Goal: Transaction & Acquisition: Purchase product/service

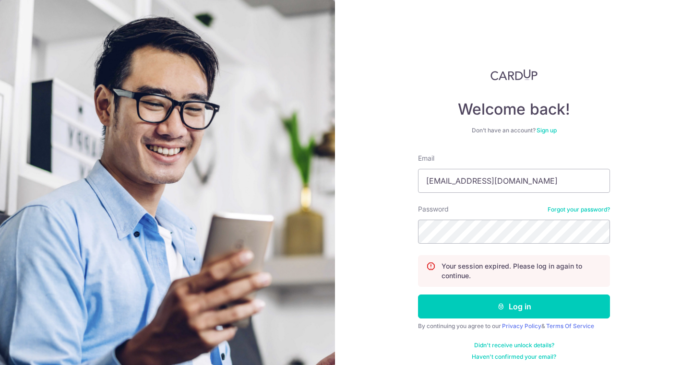
type input "[EMAIL_ADDRESS][DOMAIN_NAME]"
click at [418, 295] on button "Log in" at bounding box center [514, 307] width 192 height 24
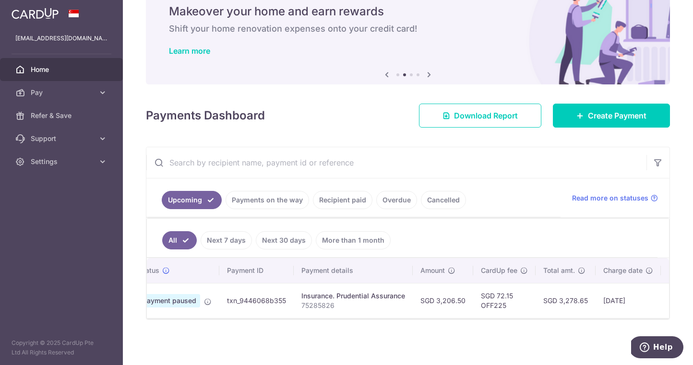
scroll to position [0, 50]
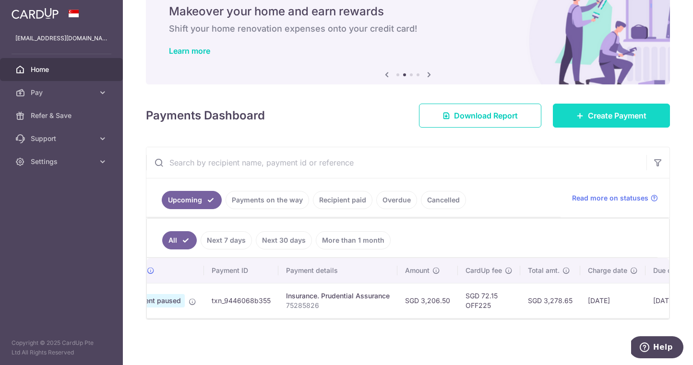
click at [606, 118] on span "Create Payment" at bounding box center [617, 116] width 59 height 12
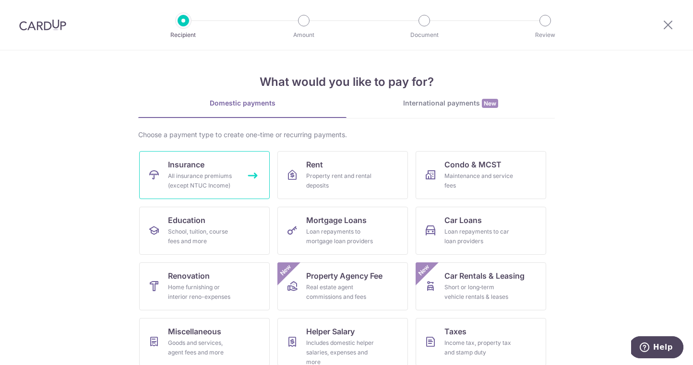
click at [214, 185] on div "All insurance premiums (except NTUC Income)" at bounding box center [202, 180] width 69 height 19
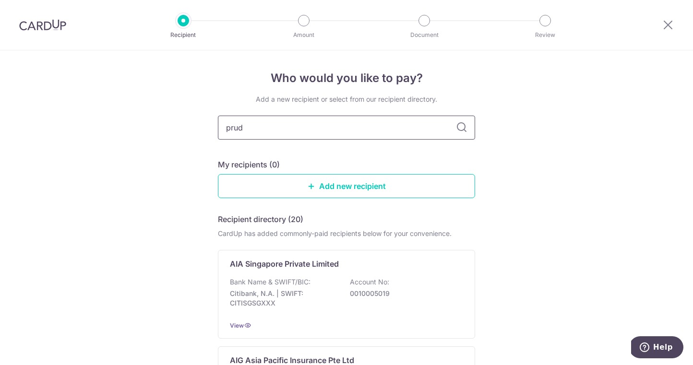
type input "prude"
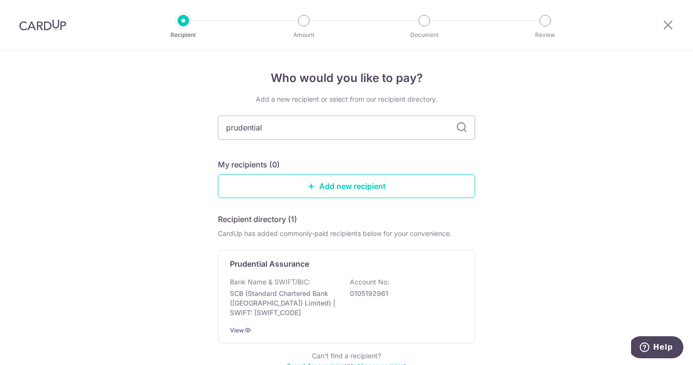
type input "prudential"
click at [321, 275] on div "Prudential Assurance Bank Name & SWIFT/BIC: SCB (Standard Chartered Bank (Singa…" at bounding box center [346, 297] width 257 height 94
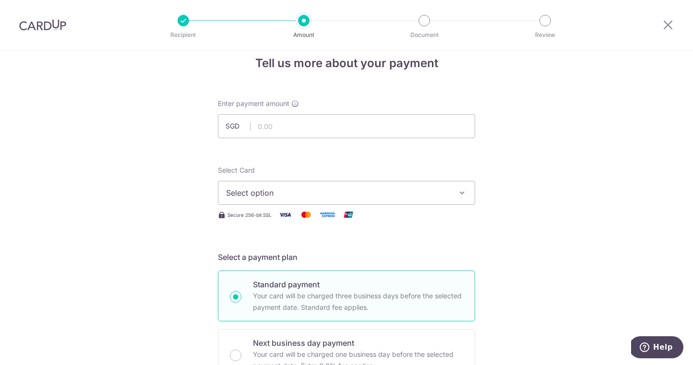
scroll to position [18, 0]
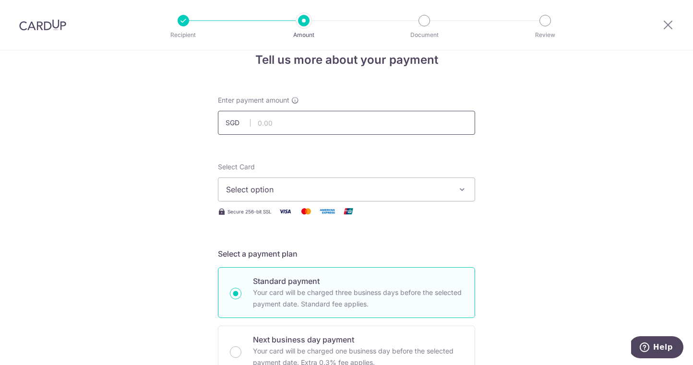
click at [343, 124] on input "text" at bounding box center [346, 123] width 257 height 24
type input "3,356.00"
click at [340, 198] on button "Select option" at bounding box center [346, 190] width 257 height 24
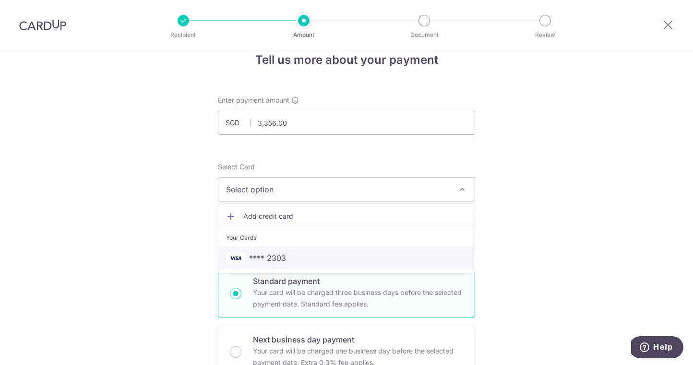
click at [329, 254] on span "**** 2303" at bounding box center [346, 259] width 241 height 12
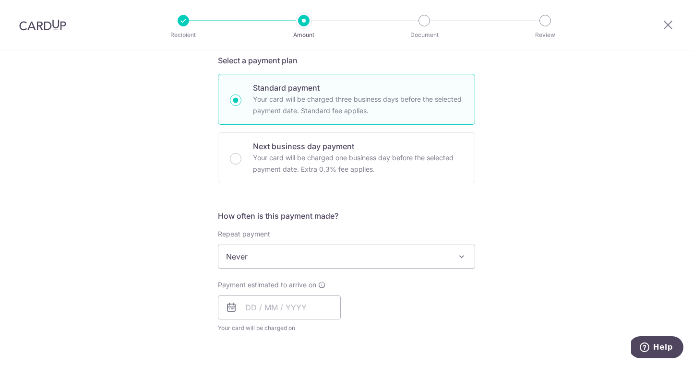
scroll to position [213, 0]
click at [302, 308] on input "text" at bounding box center [279, 306] width 123 height 24
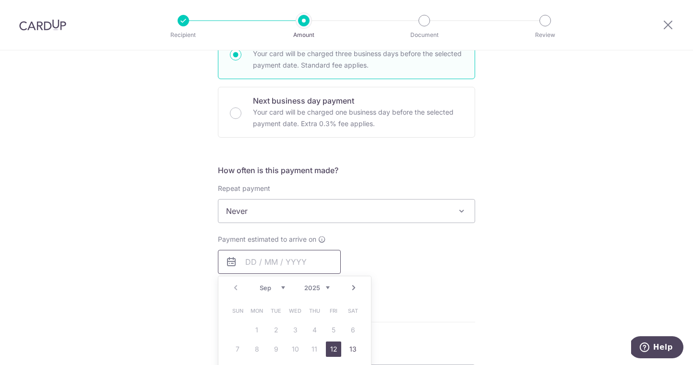
scroll to position [269, 0]
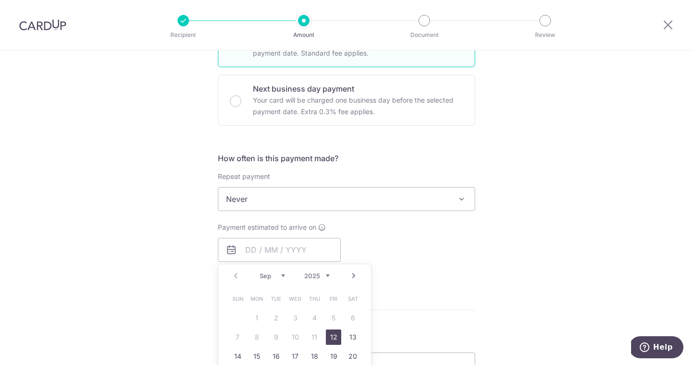
click at [336, 343] on link "12" at bounding box center [333, 337] width 15 height 15
type input "[DATE]"
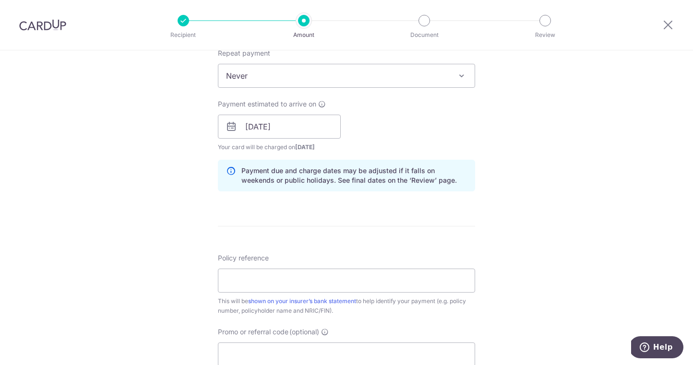
scroll to position [421, 0]
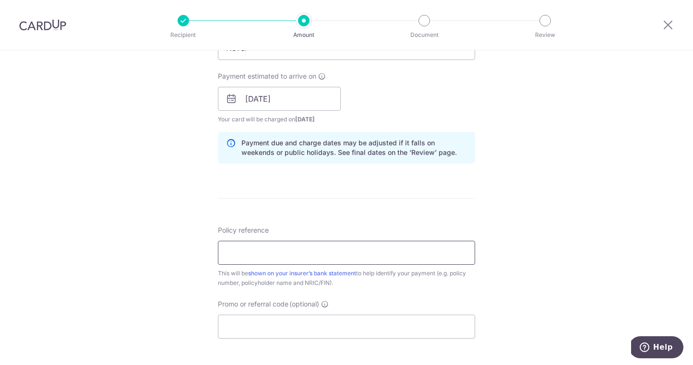
click at [457, 253] on input "Policy reference" at bounding box center [346, 253] width 257 height 24
paste input "75257393"
type input "75257393"
click at [400, 209] on form "Enter payment amount SGD 3,356.00 3356.00 Select Card **** 2303 Add credit card…" at bounding box center [346, 93] width 257 height 800
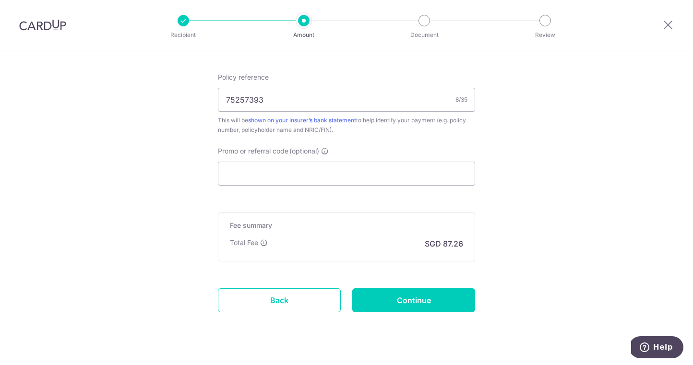
scroll to position [572, 0]
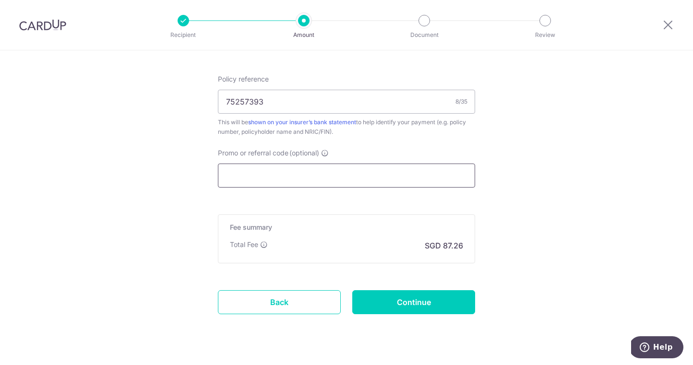
click at [378, 173] on input "Promo or referral code (optional)" at bounding box center [346, 176] width 257 height 24
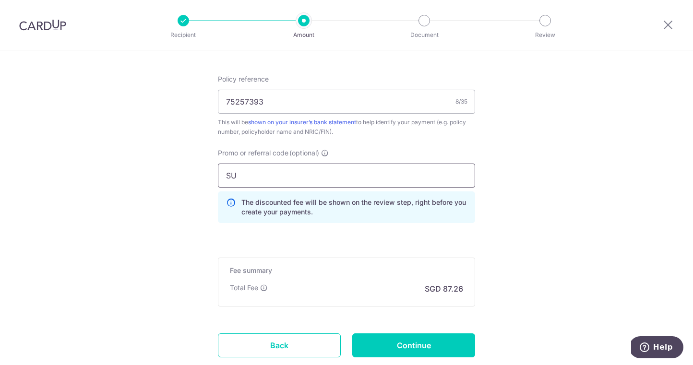
type input "S"
type input "OFF225"
click at [439, 352] on input "Continue" at bounding box center [413, 346] width 123 height 24
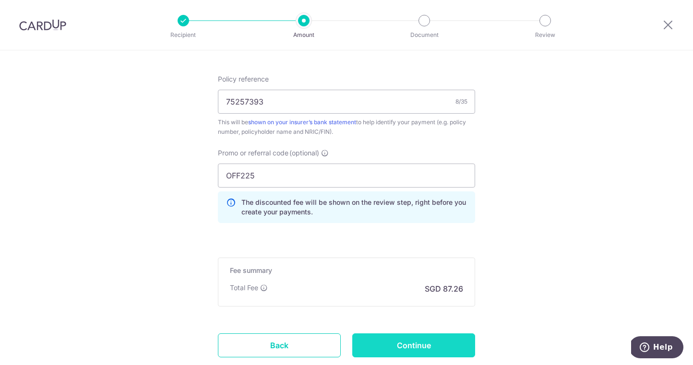
type input "Create Schedule"
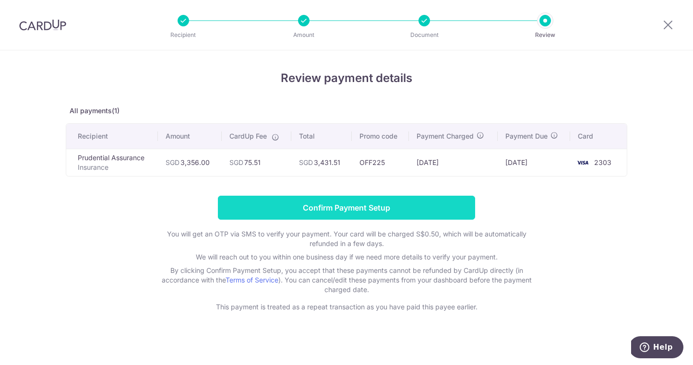
click at [380, 207] on input "Confirm Payment Setup" at bounding box center [346, 208] width 257 height 24
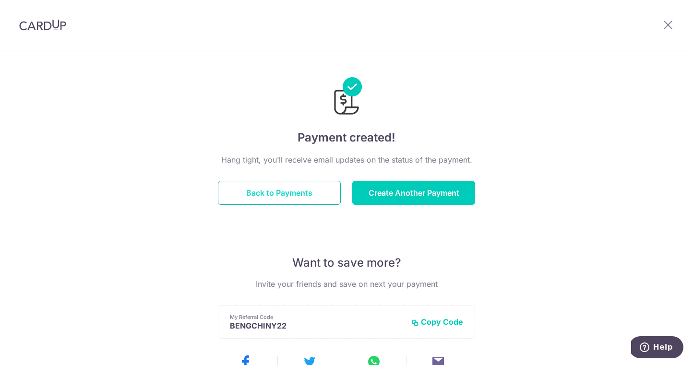
click at [289, 197] on button "Back to Payments" at bounding box center [279, 193] width 123 height 24
